Goal: Obtain resource: Download file/media

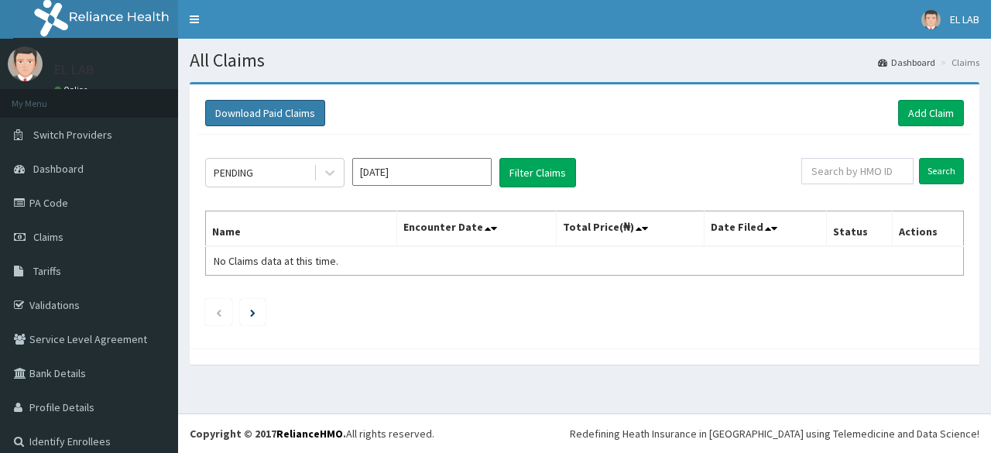
click at [229, 120] on button "Download Paid Claims" at bounding box center [265, 113] width 120 height 26
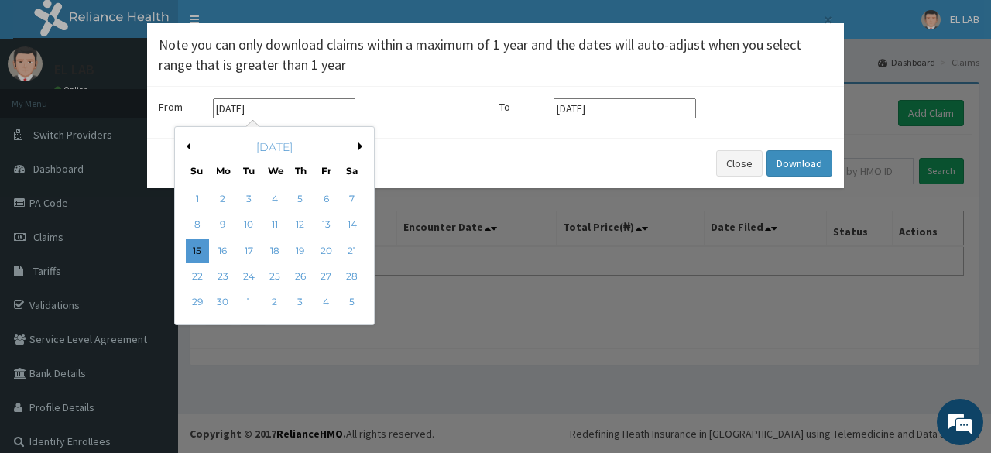
click at [290, 115] on input "15-06-2025" at bounding box center [284, 108] width 143 height 20
click at [361, 143] on button "Next Month" at bounding box center [363, 147] width 8 height 8
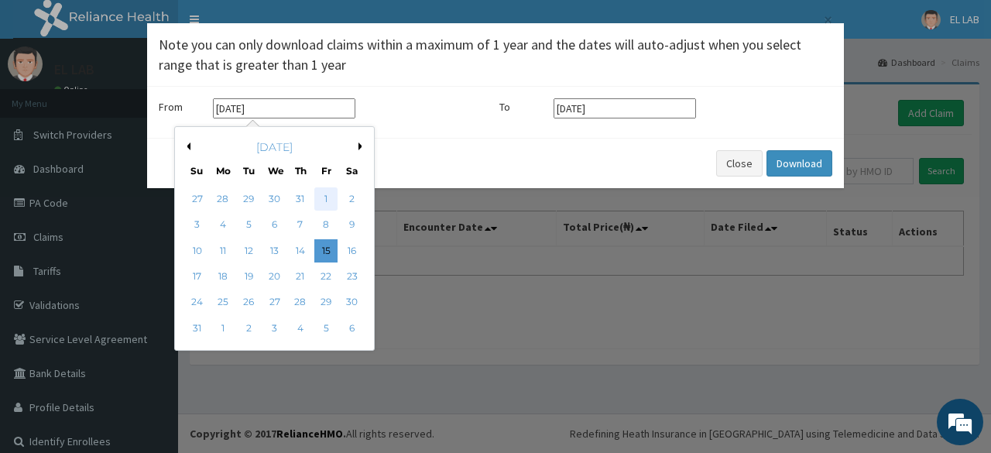
click at [321, 194] on div "1" at bounding box center [325, 198] width 23 height 23
type input "01-08-2025"
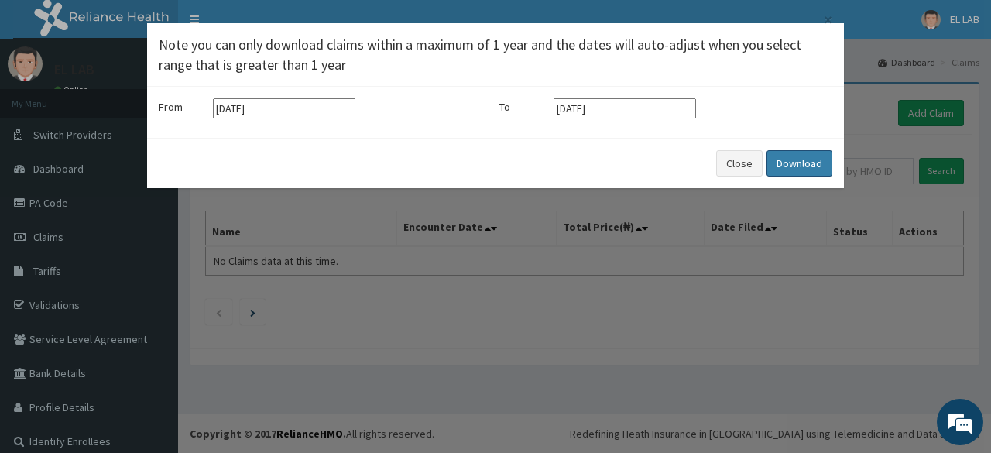
click at [785, 160] on button "Download" at bounding box center [800, 163] width 66 height 26
click at [745, 159] on button "Close" at bounding box center [739, 163] width 46 height 26
